Goal: Information Seeking & Learning: Find specific fact

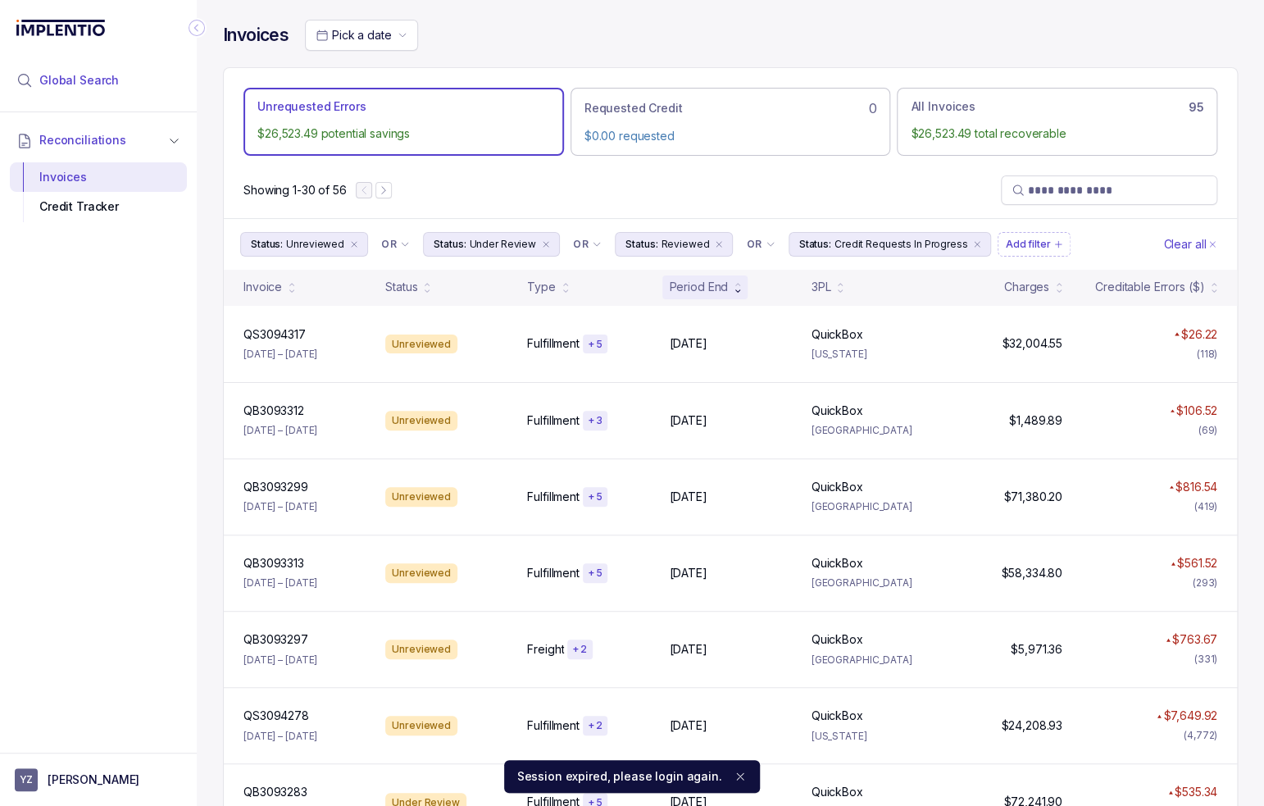
click at [120, 78] on li "Global Search" at bounding box center [98, 80] width 177 height 36
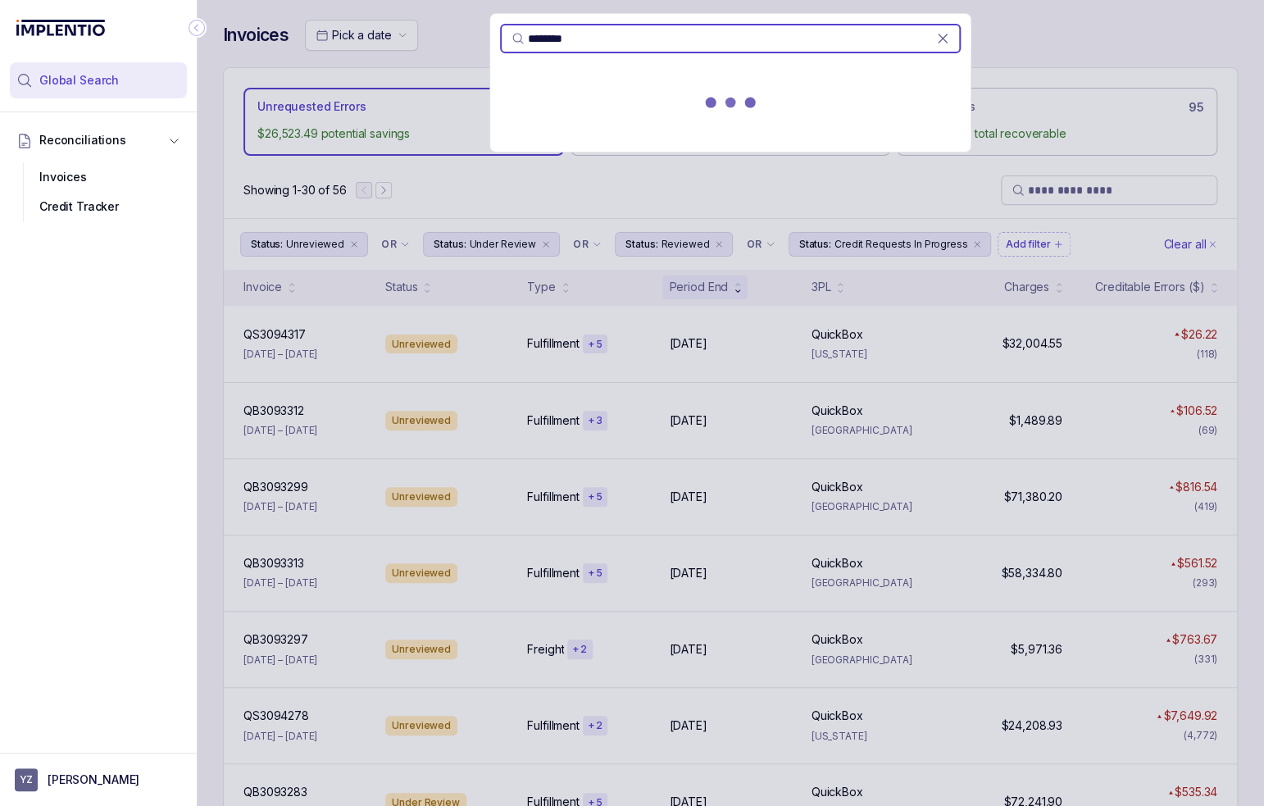
type input "********"
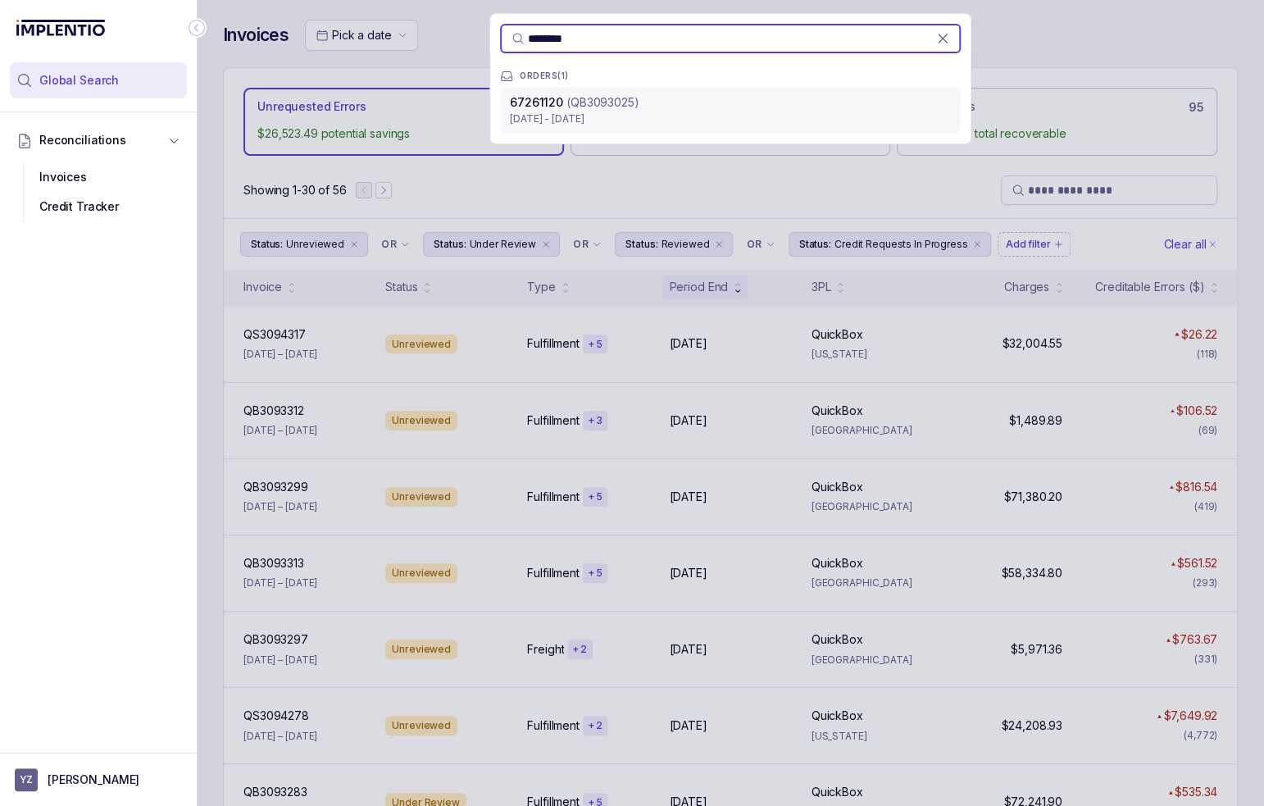
click at [607, 100] on p "(QB3093025)" at bounding box center [602, 102] width 72 height 16
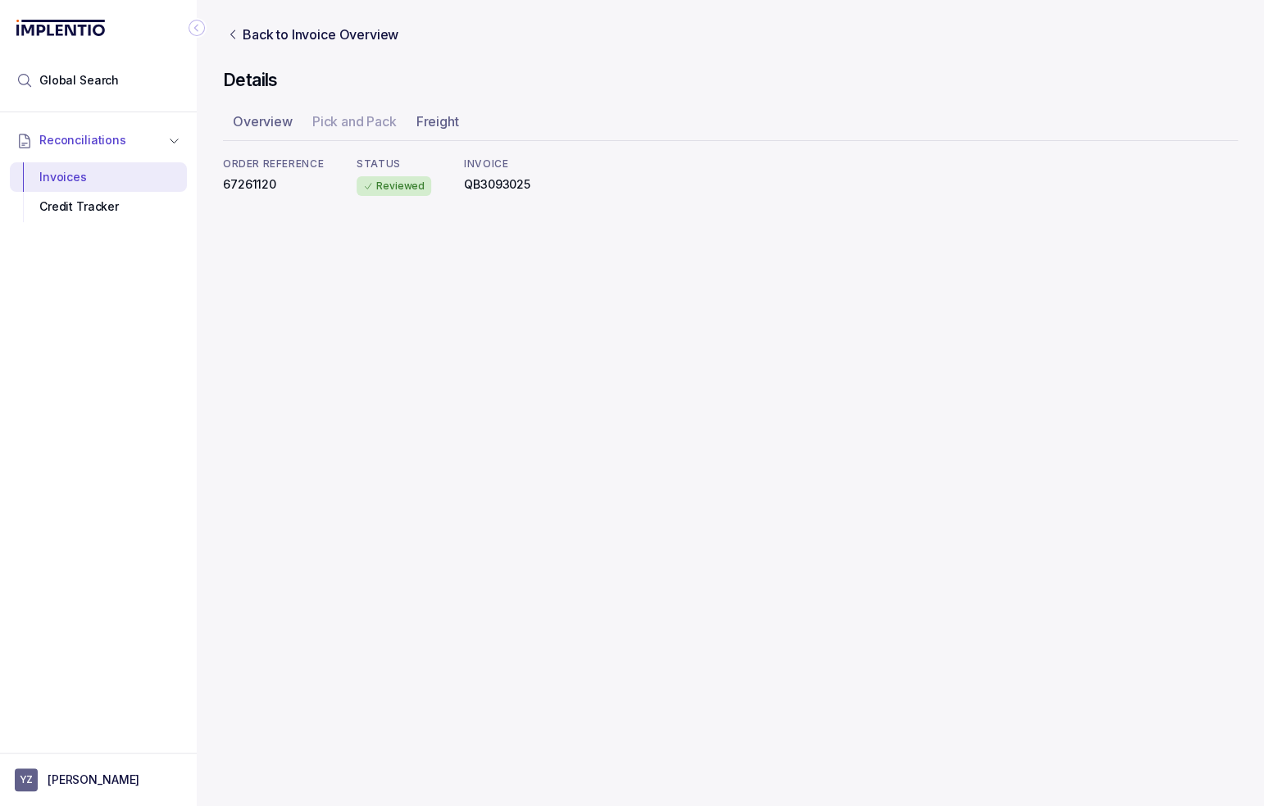
click at [622, 117] on ul "Overview Pick and Pack Freight" at bounding box center [730, 124] width 1015 height 33
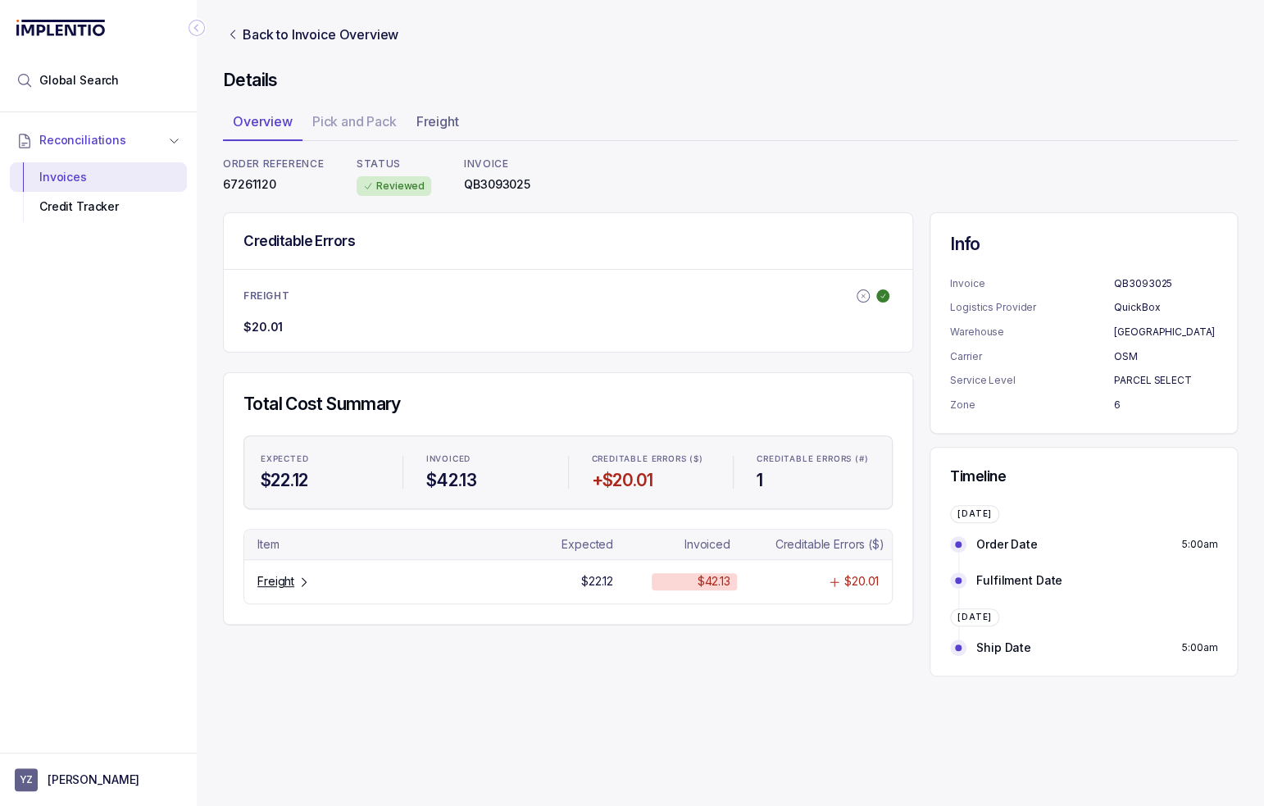
click at [911, 402] on div "Total Cost Summary EXPECTED $22.12 INVOICED $42.13 CREDITABLE ERRORS ($) +$20.0…" at bounding box center [568, 498] width 689 height 250
click at [921, 429] on div "Creditable Errors FREIGHT $20.01 Total Cost Summary EXPECTED $22.12 INVOICED $4…" at bounding box center [730, 444] width 1015 height 464
click at [272, 575] on p "Freight" at bounding box center [275, 581] width 37 height 16
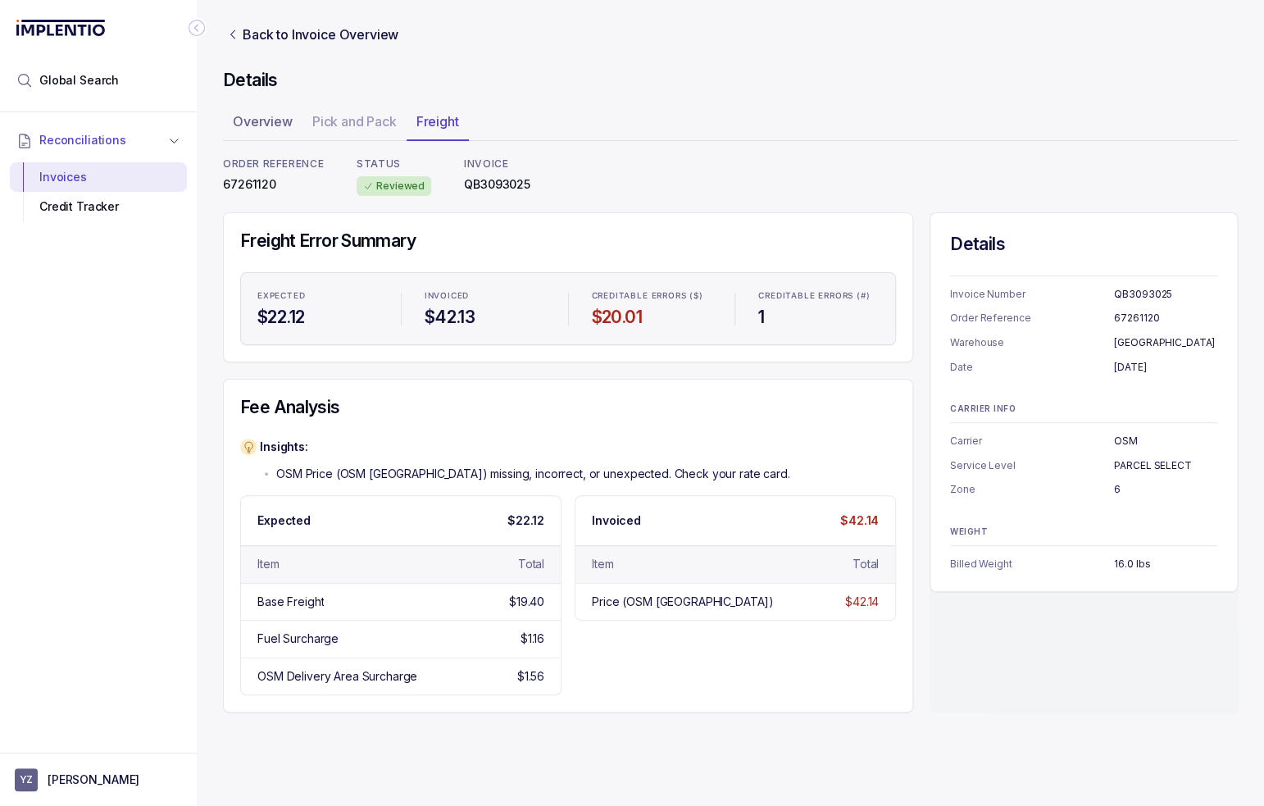
click at [877, 425] on div "Fee Analysis Insights: OSM Price (OSM [GEOGRAPHIC_DATA]) missing, incorrect, or…" at bounding box center [568, 546] width 690 height 334
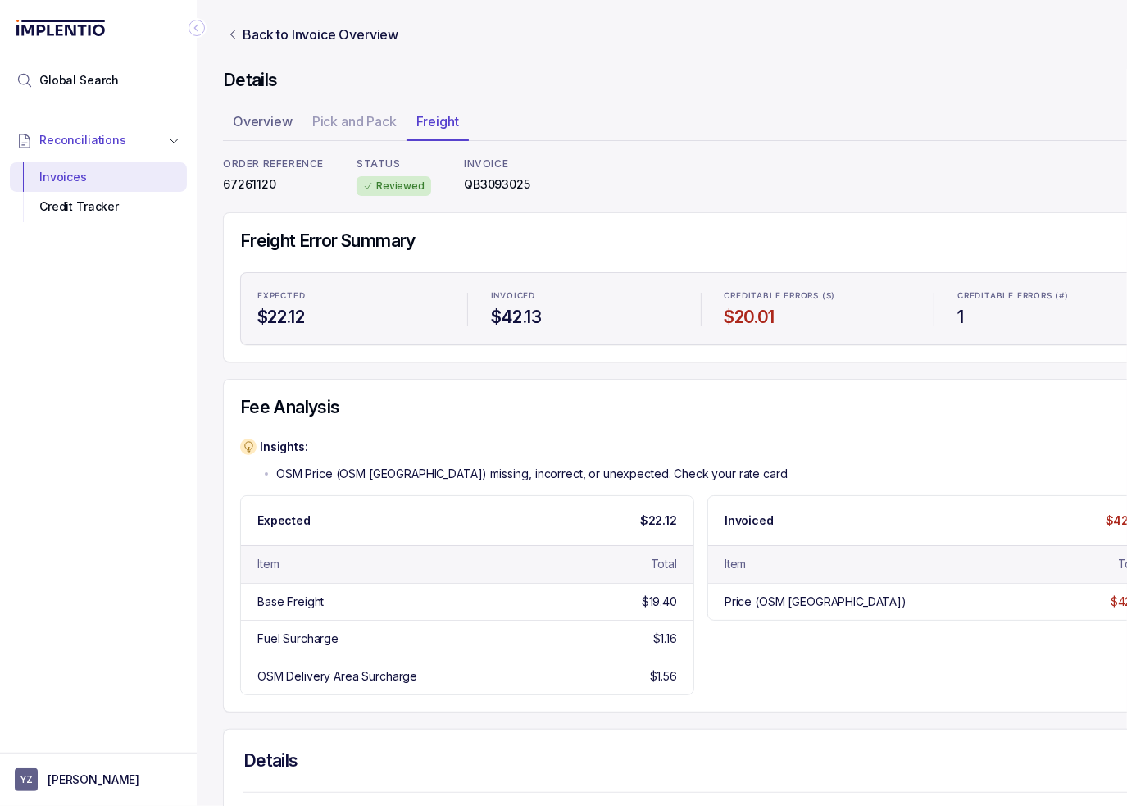
click at [552, 184] on div "ORDER REFERENCE 67261120 STATUS Reviewed INVOICE QB3093025" at bounding box center [701, 176] width 956 height 39
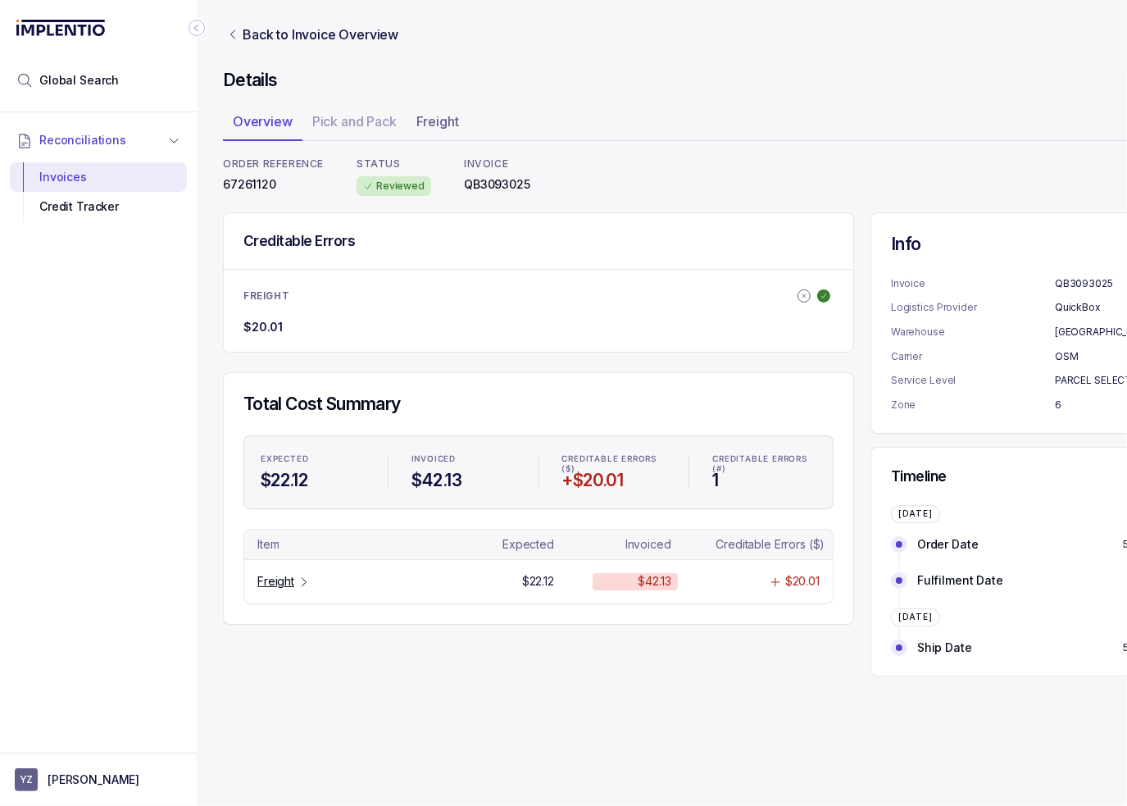
click at [582, 406] on h4 "Total Cost Summary" at bounding box center [538, 404] width 590 height 23
click at [462, 355] on div "Creditable Errors FREIGHT $20.01 Total Cost Summary EXPECTED $22.12 INVOICED $4…" at bounding box center [538, 418] width 631 height 412
